Goal: Transaction & Acquisition: Book appointment/travel/reservation

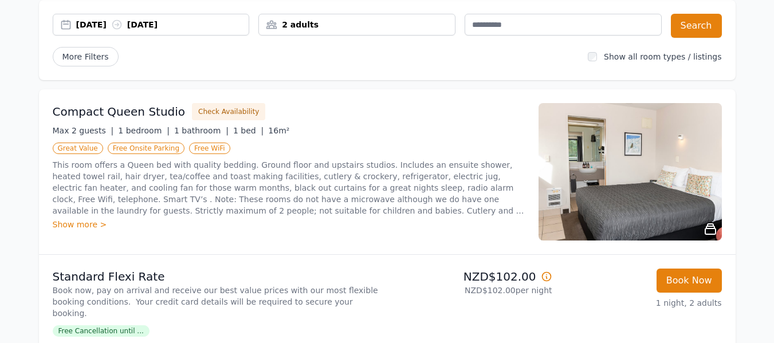
scroll to position [115, 0]
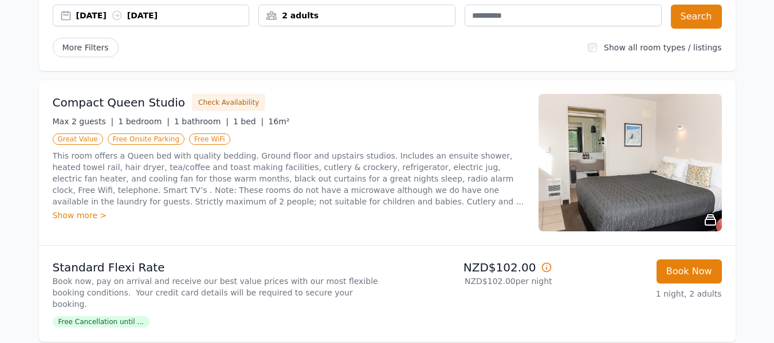
click at [85, 11] on div "[DATE] [DATE]" at bounding box center [162, 15] width 173 height 11
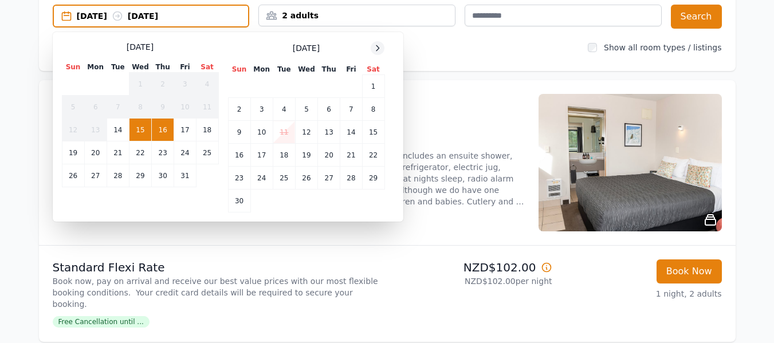
click at [379, 49] on icon at bounding box center [378, 47] width 3 height 5
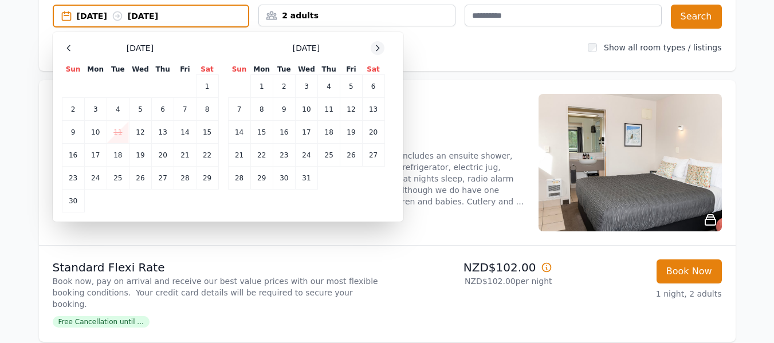
click at [378, 50] on icon at bounding box center [378, 47] width 3 height 5
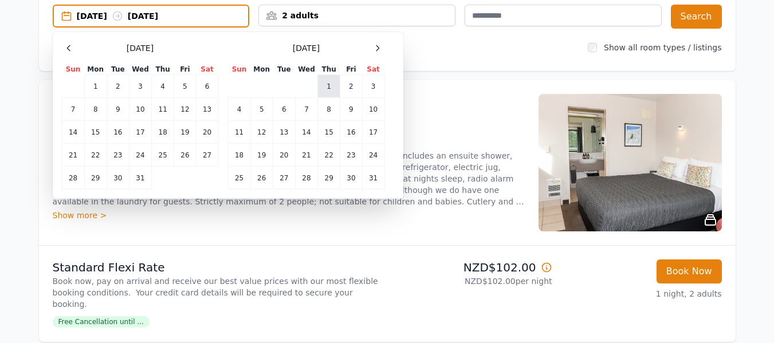
click at [327, 80] on td "1" at bounding box center [329, 86] width 22 height 23
click at [370, 88] on td "3" at bounding box center [373, 86] width 22 height 23
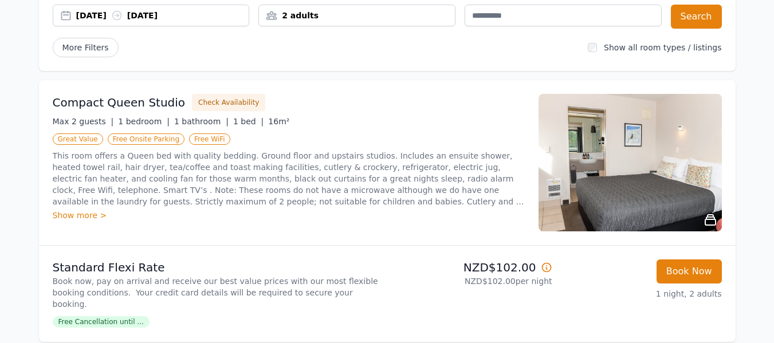
click at [374, 13] on div "2 adults" at bounding box center [357, 15] width 196 height 11
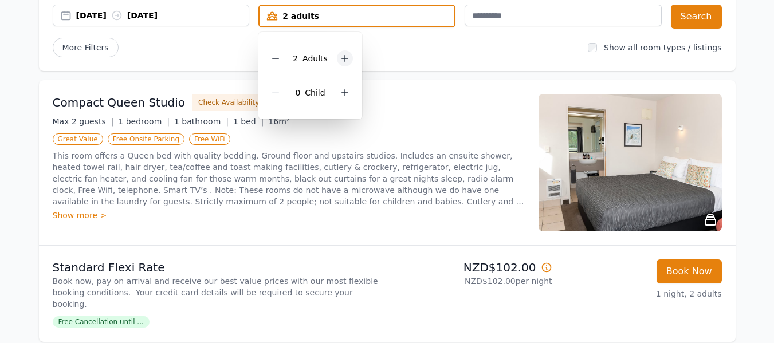
click at [343, 54] on icon at bounding box center [344, 58] width 9 height 9
click at [337, 91] on div at bounding box center [345, 93] width 16 height 16
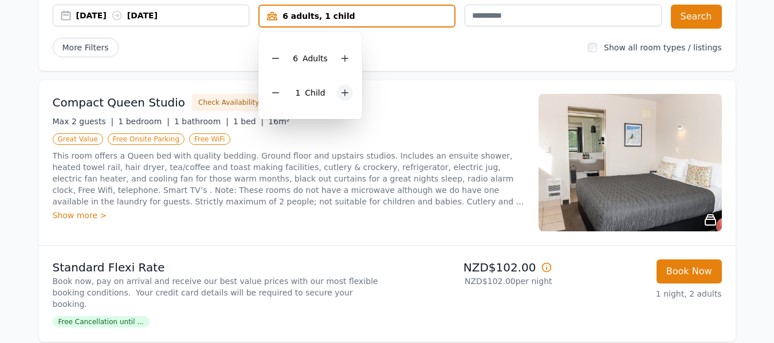
click at [337, 91] on div at bounding box center [345, 93] width 16 height 16
click at [355, 92] on icon at bounding box center [352, 92] width 9 height 9
click at [689, 21] on button "Search" at bounding box center [696, 17] width 51 height 24
